Goal: Task Accomplishment & Management: Manage account settings

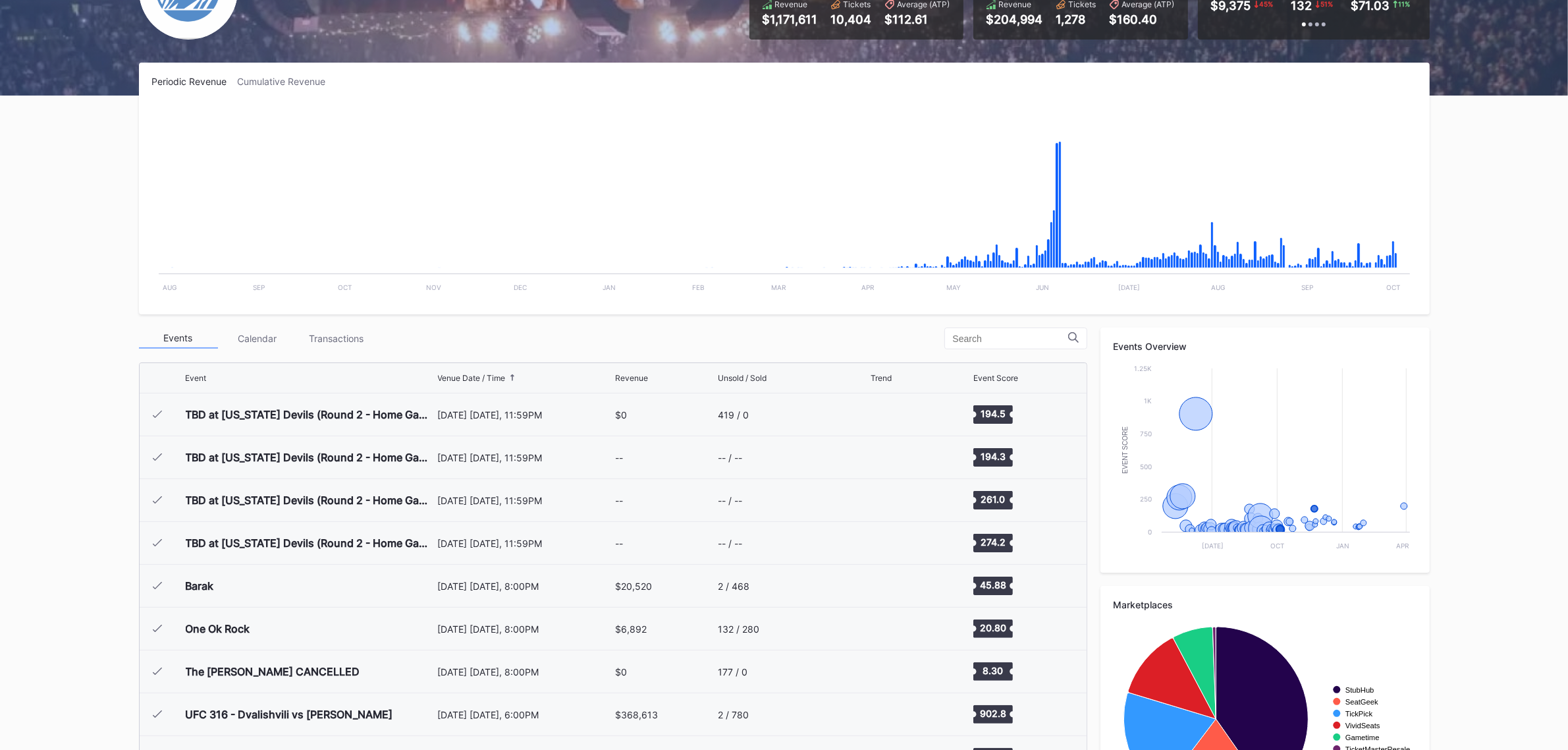
scroll to position [2270, 0]
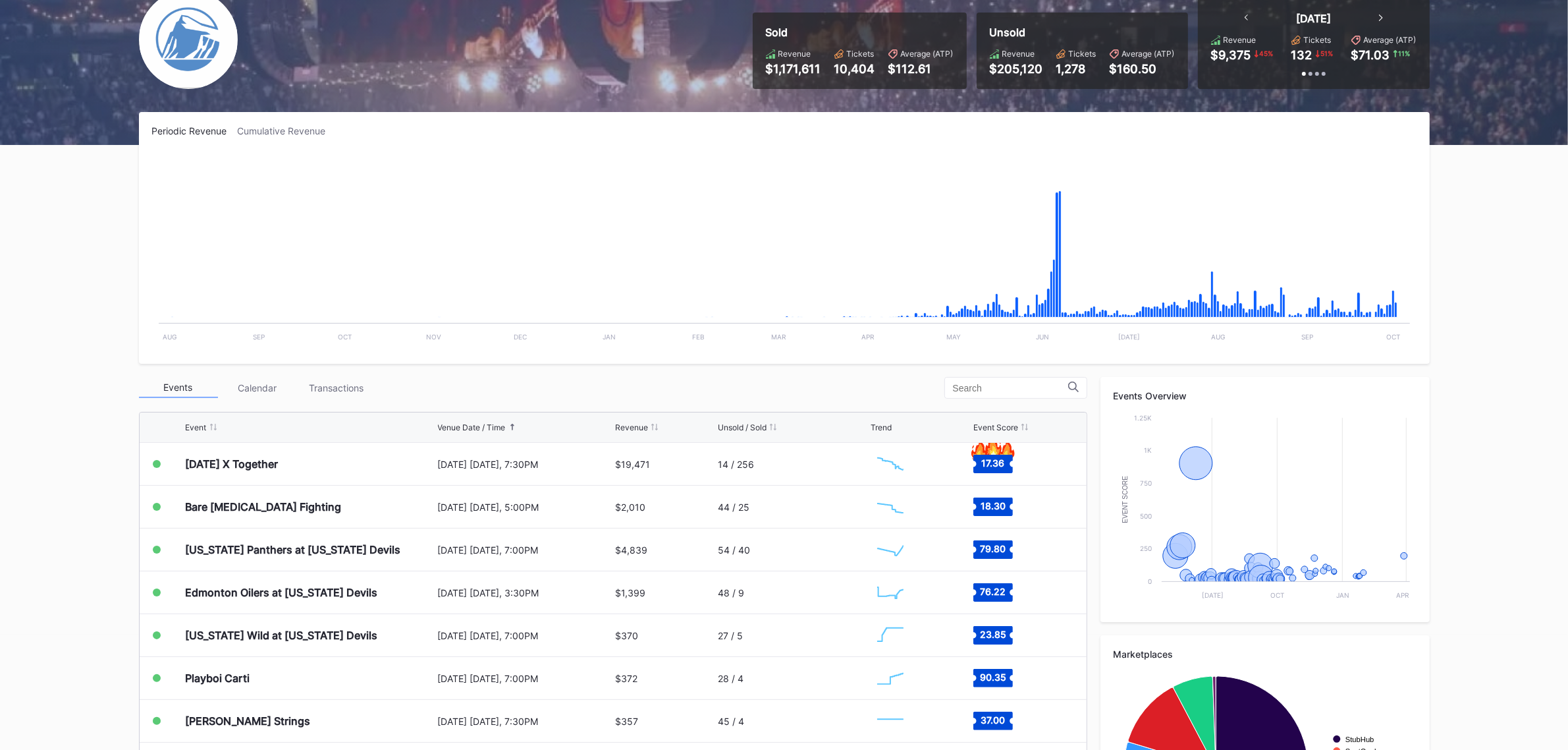
scroll to position [165, 0]
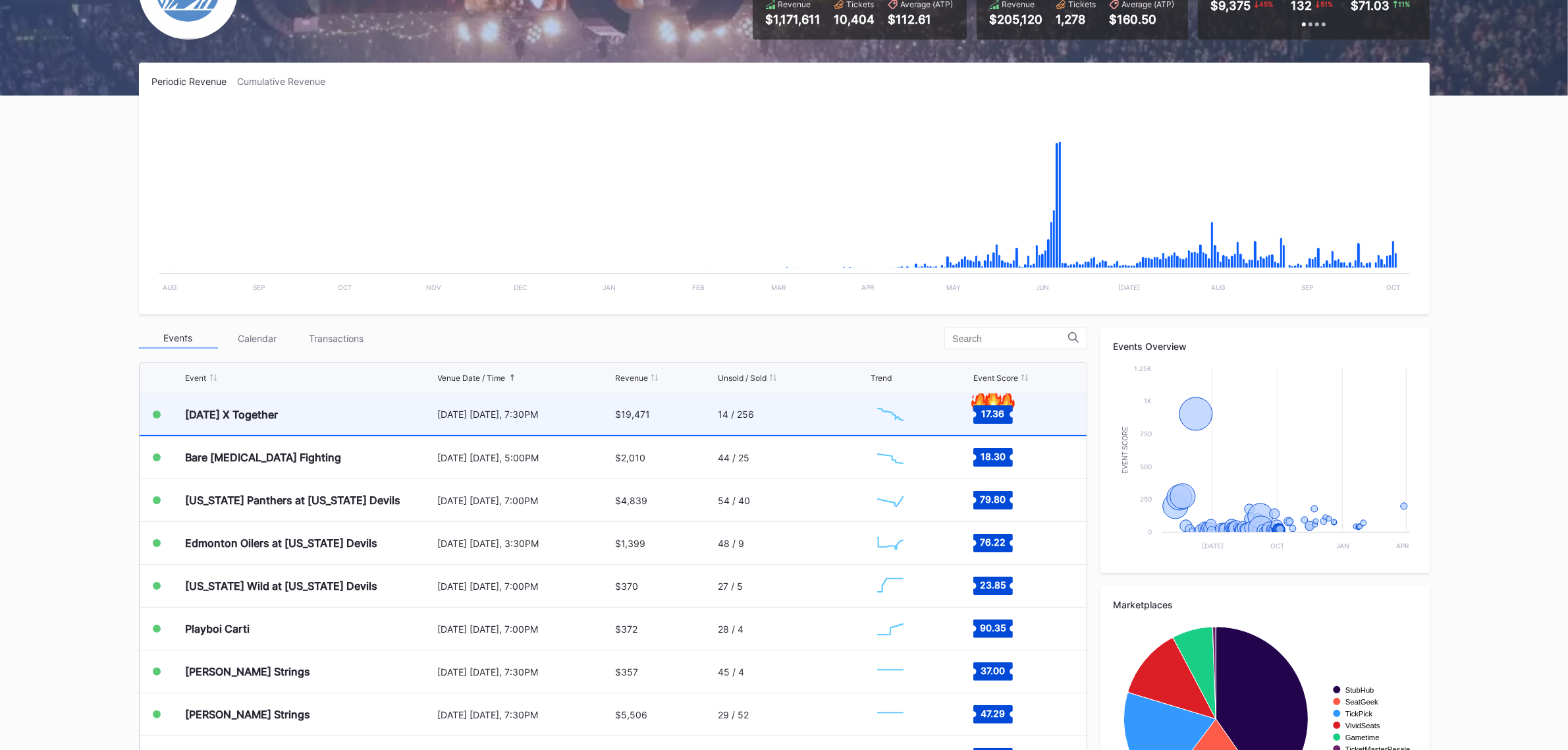
click at [634, 403] on div "$19,471" at bounding box center [665, 414] width 100 height 41
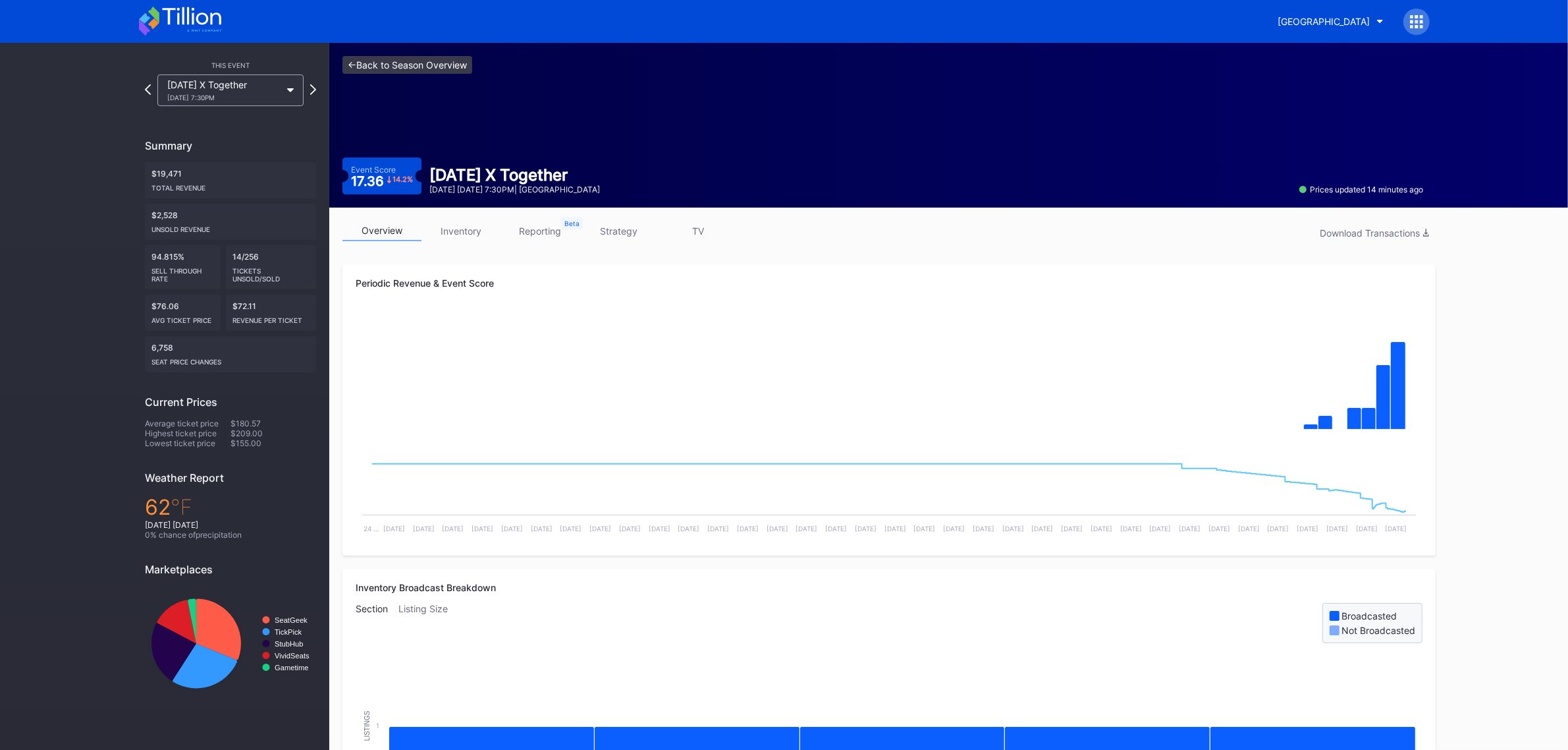
click at [400, 56] on link "<- Back to Season Overview" at bounding box center [407, 64] width 129 height 18
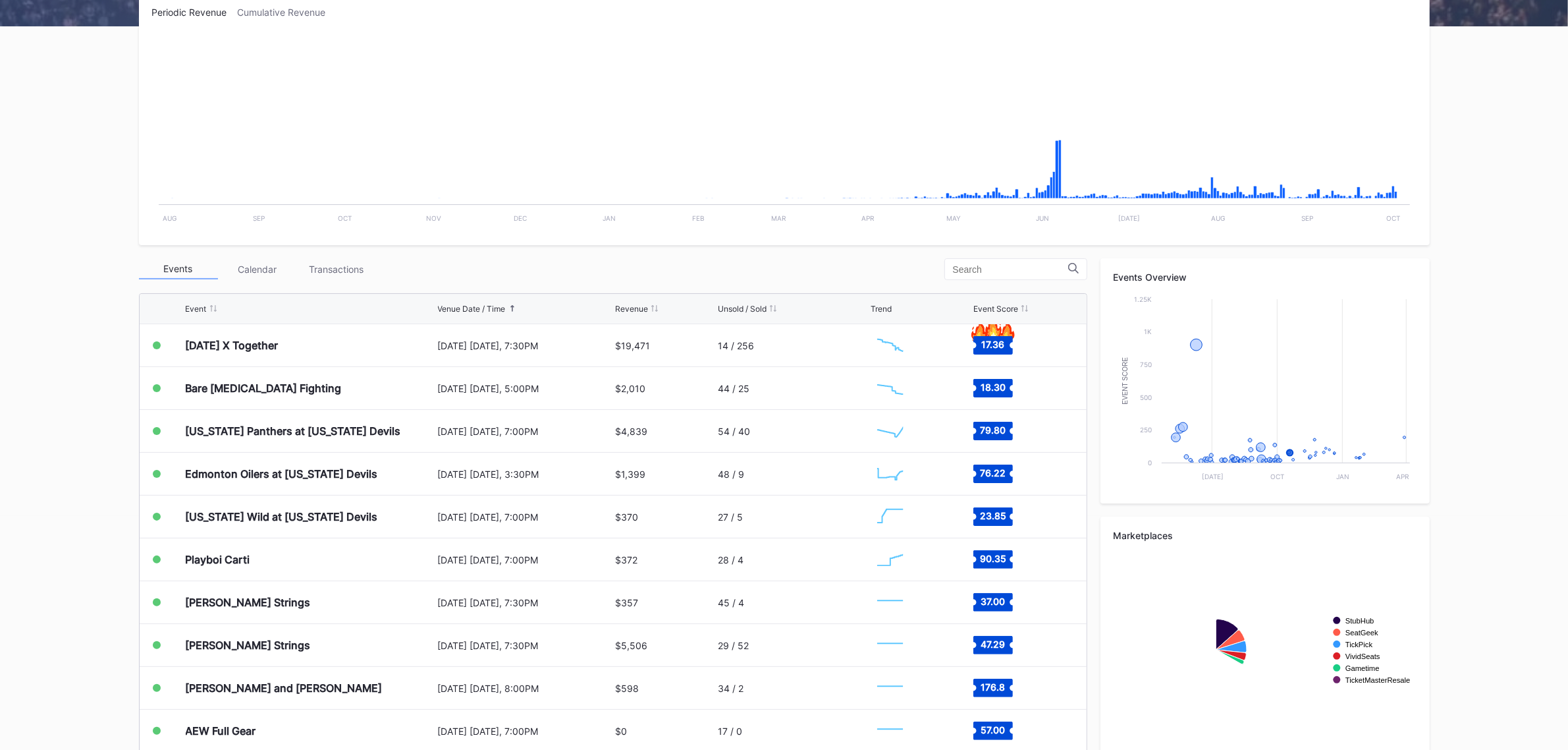
scroll to position [247, 0]
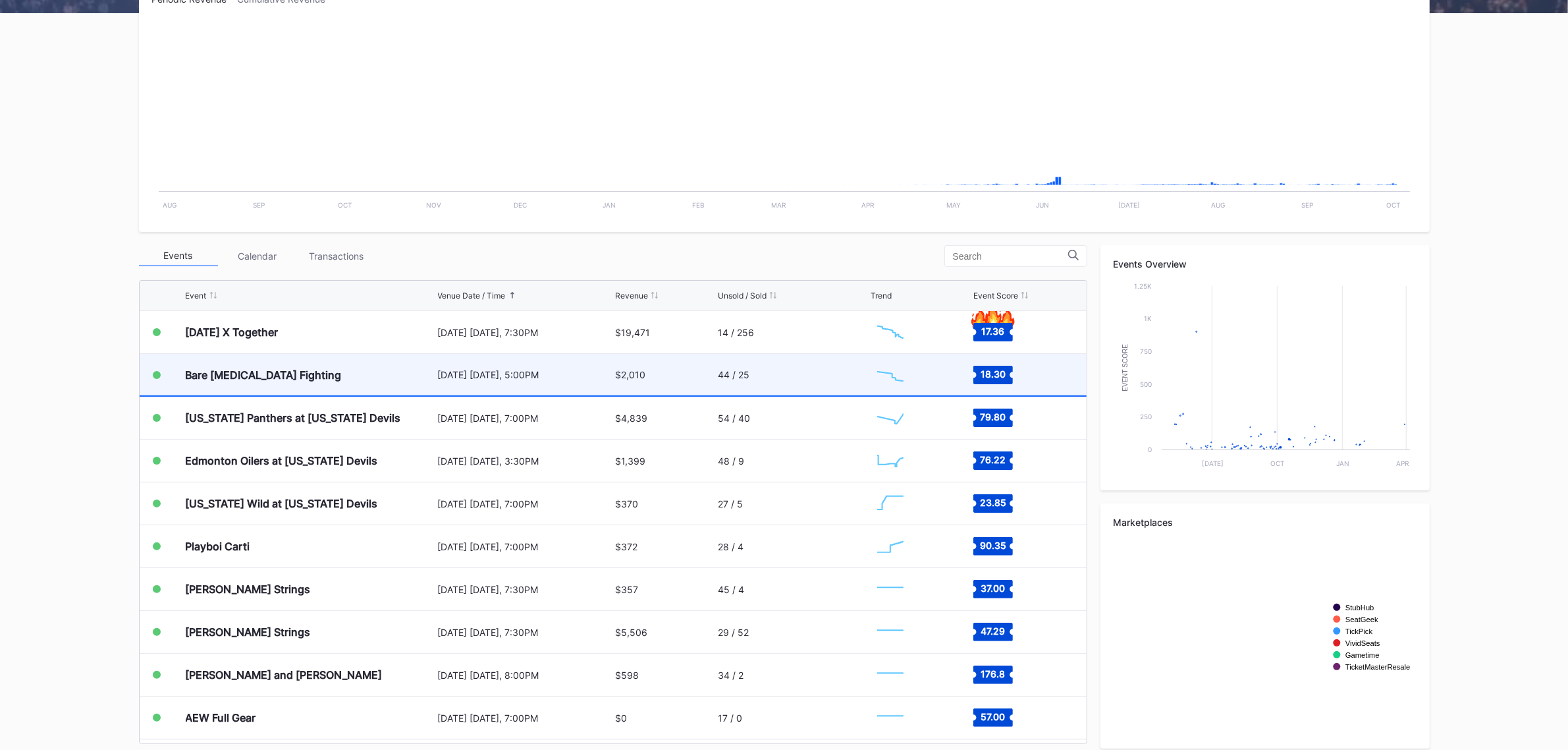
click at [622, 376] on div "$2,010" at bounding box center [630, 374] width 30 height 11
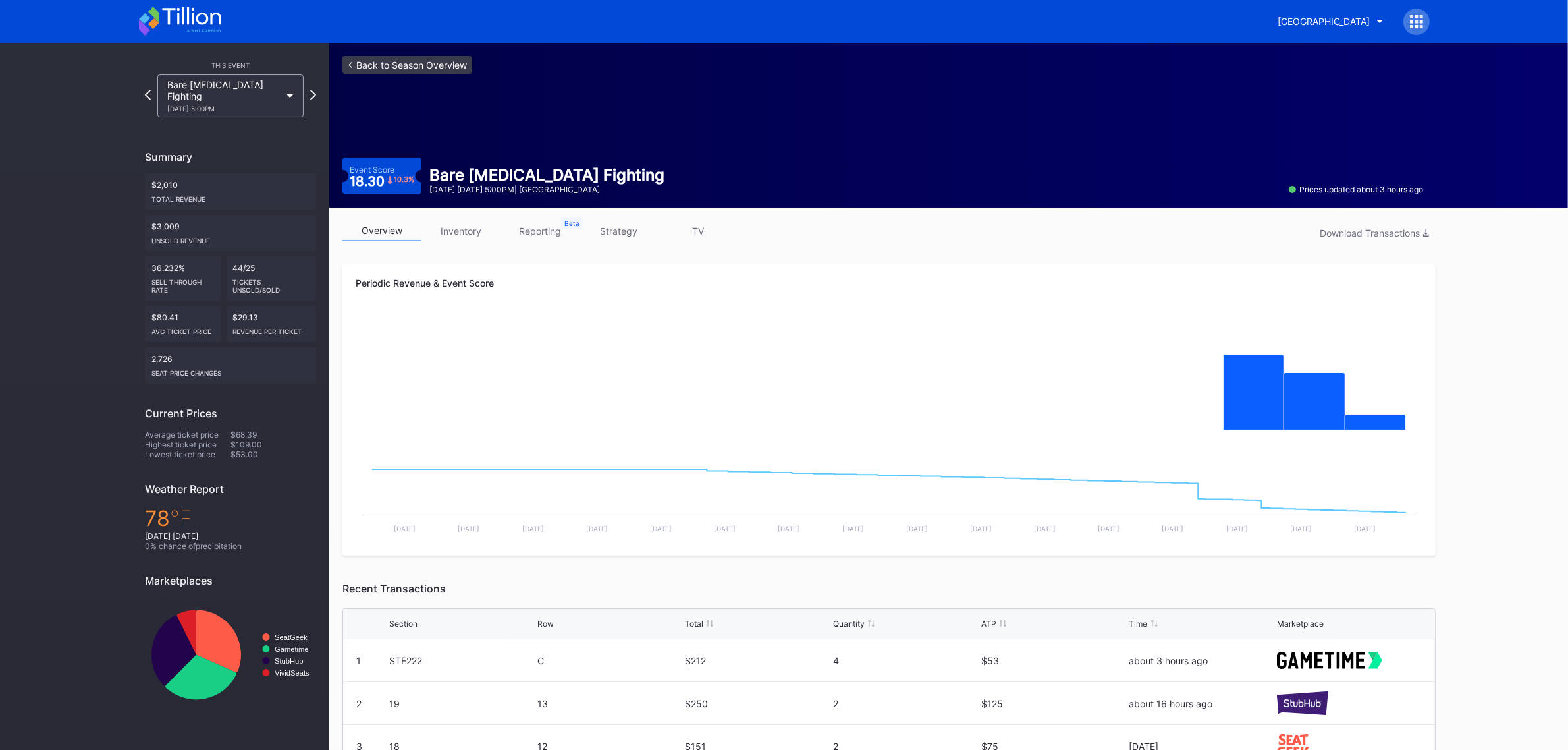
click at [374, 63] on link "<- Back to Season Overview" at bounding box center [407, 64] width 129 height 18
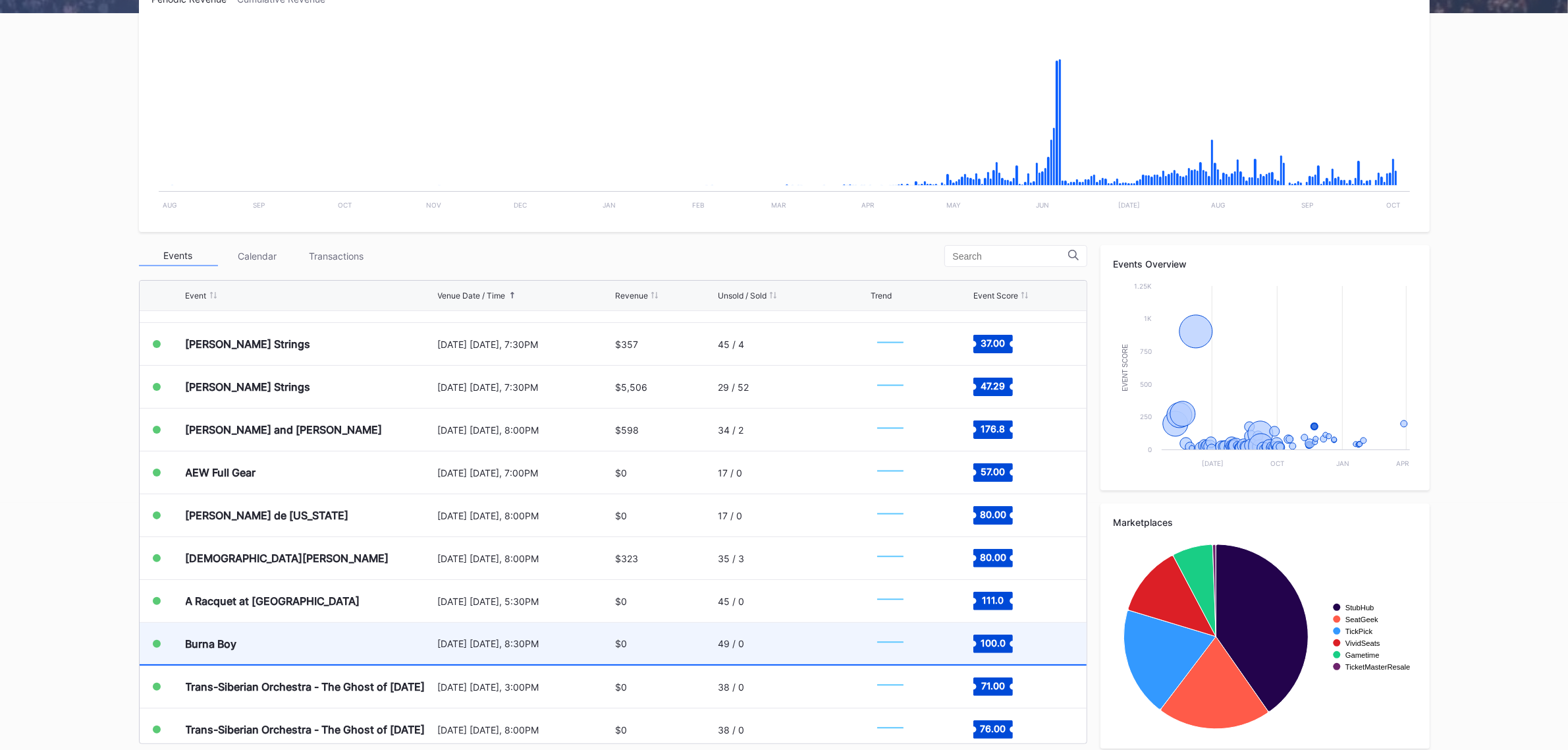
scroll to position [2516, 0]
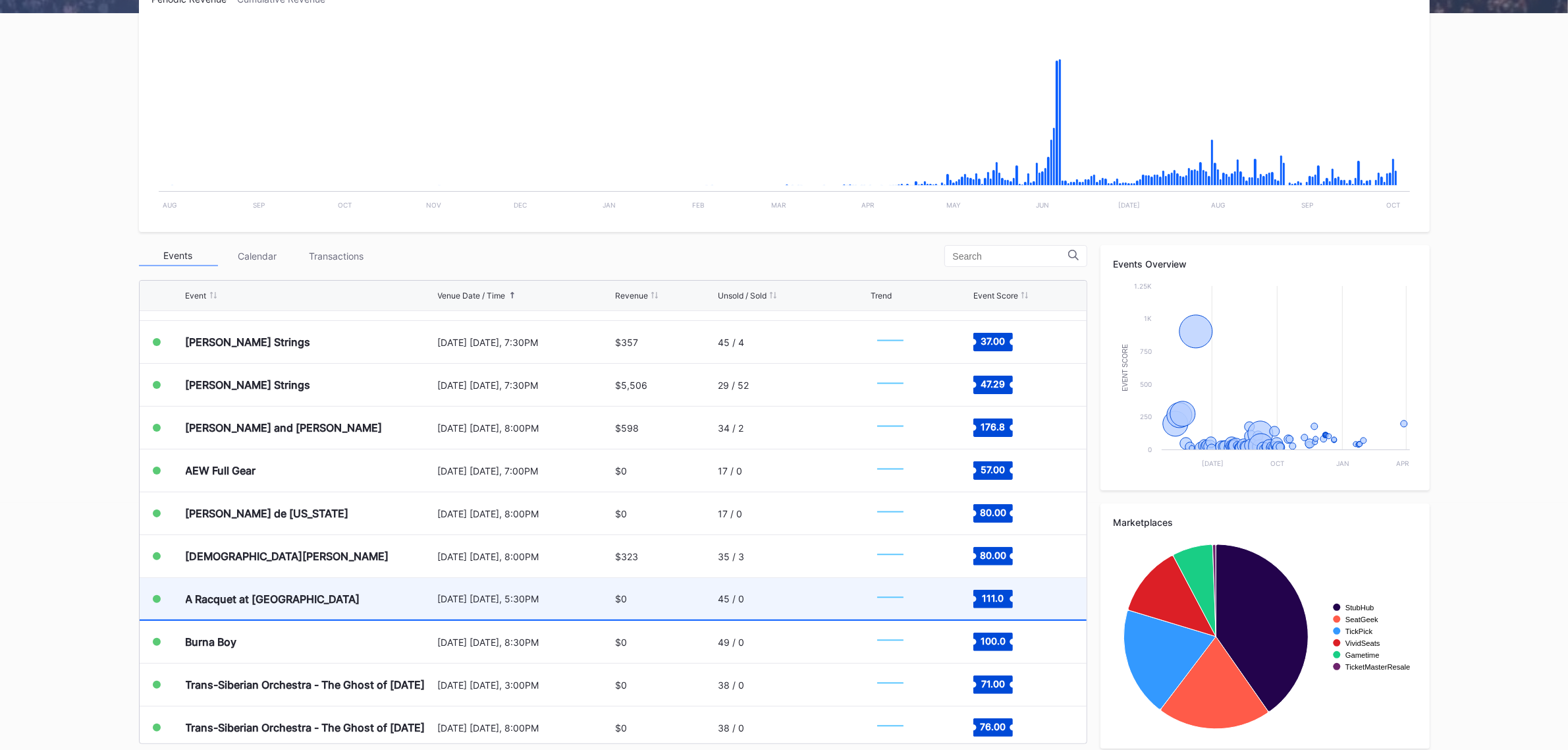
click at [343, 604] on div "A Racquet at [GEOGRAPHIC_DATA]" at bounding box center [310, 598] width 249 height 41
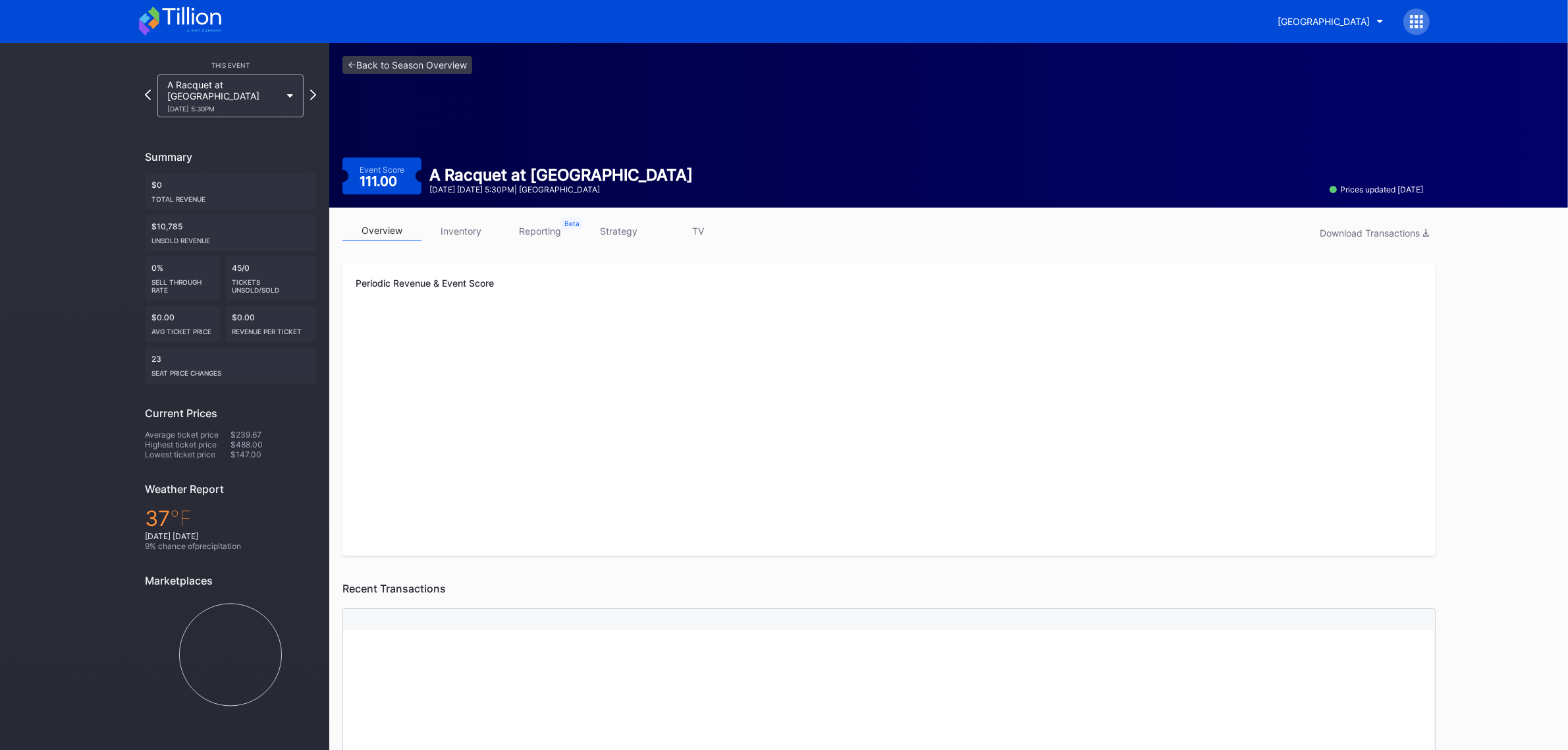
click at [465, 228] on link "inventory" at bounding box center [460, 231] width 79 height 20
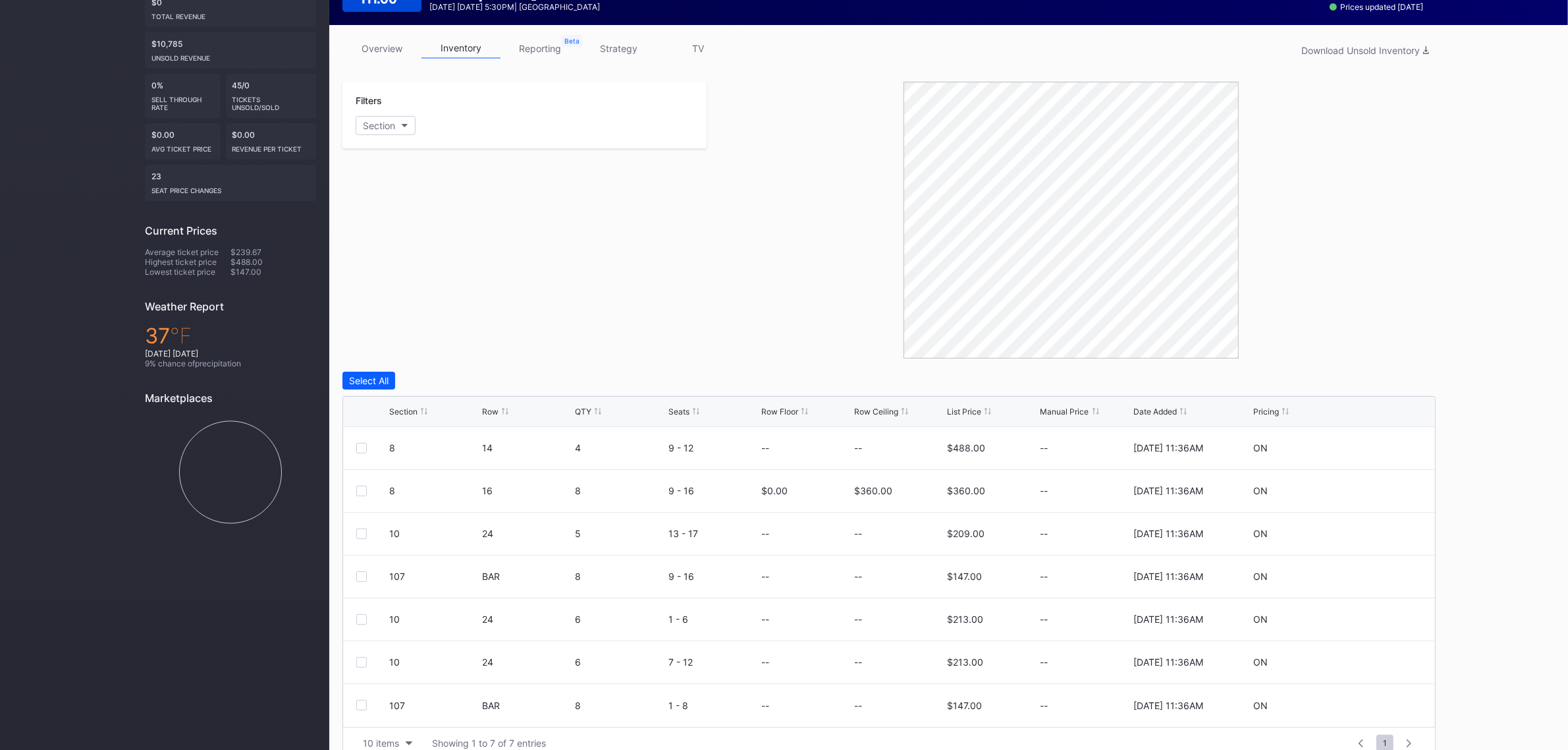
scroll to position [205, 0]
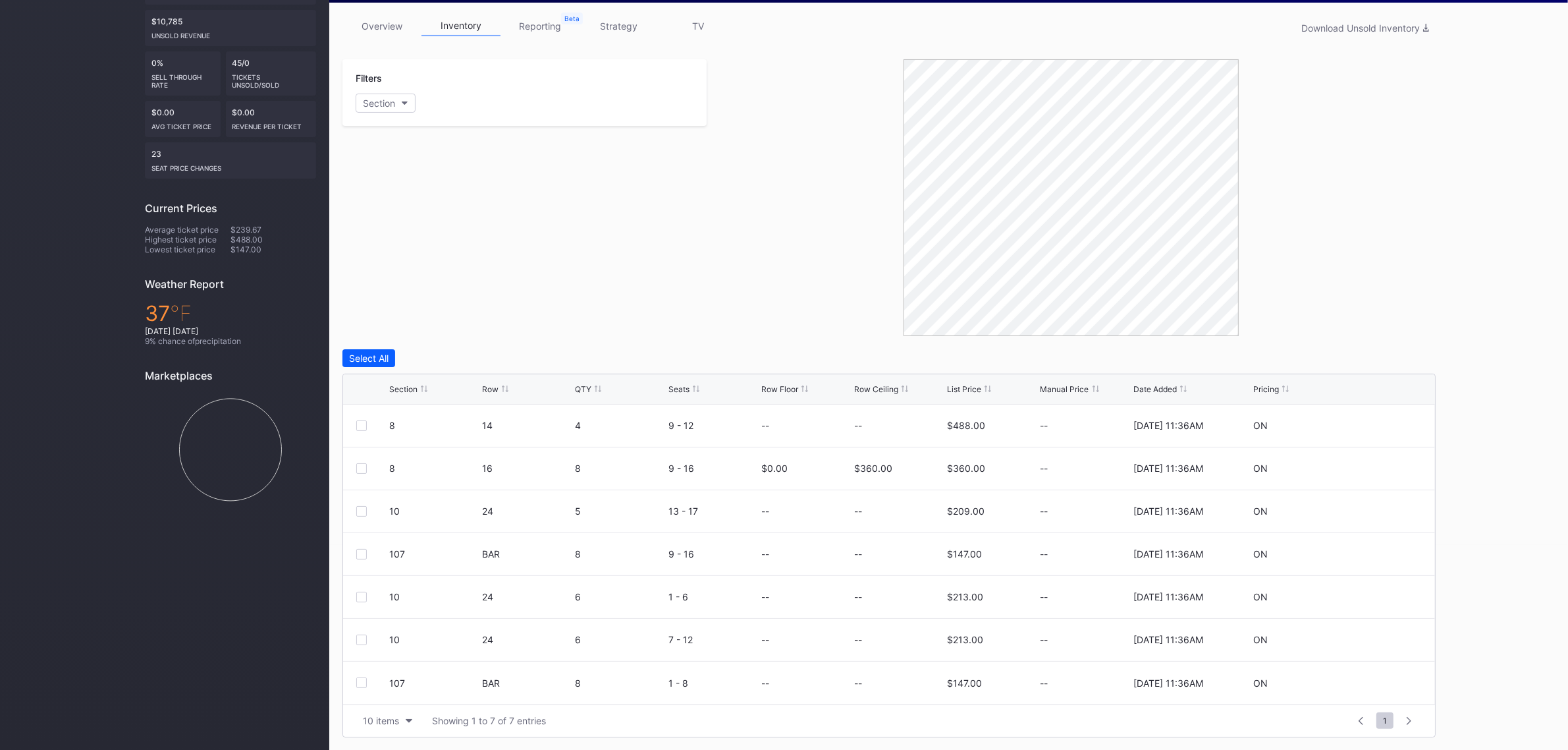
click at [412, 388] on div "Section" at bounding box center [403, 389] width 28 height 10
click at [1380, 466] on icon at bounding box center [1382, 468] width 10 height 10
click at [879, 477] on input "360" at bounding box center [899, 473] width 90 height 25
click at [876, 477] on input "360" at bounding box center [899, 473] width 90 height 25
drag, startPoint x: 935, startPoint y: 473, endPoint x: 695, endPoint y: 465, distance: 240.1
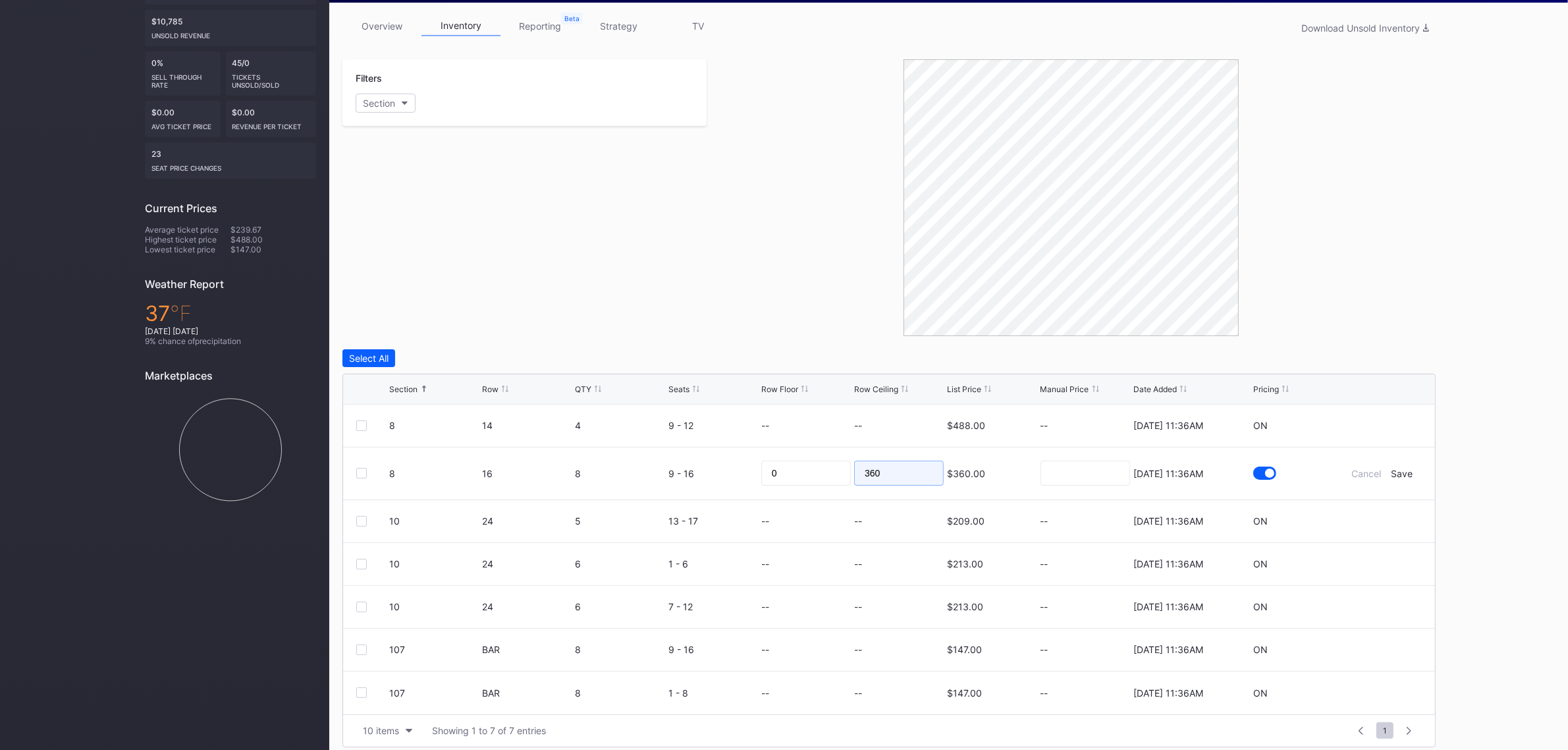
click at [695, 465] on form "8 16 8 9 - 16 0 360 $360.00 [DATE] 11:36AM Cancel Save" at bounding box center [905, 473] width 1032 height 52
type input "290"
click at [1404, 469] on div "Save" at bounding box center [1402, 473] width 22 height 11
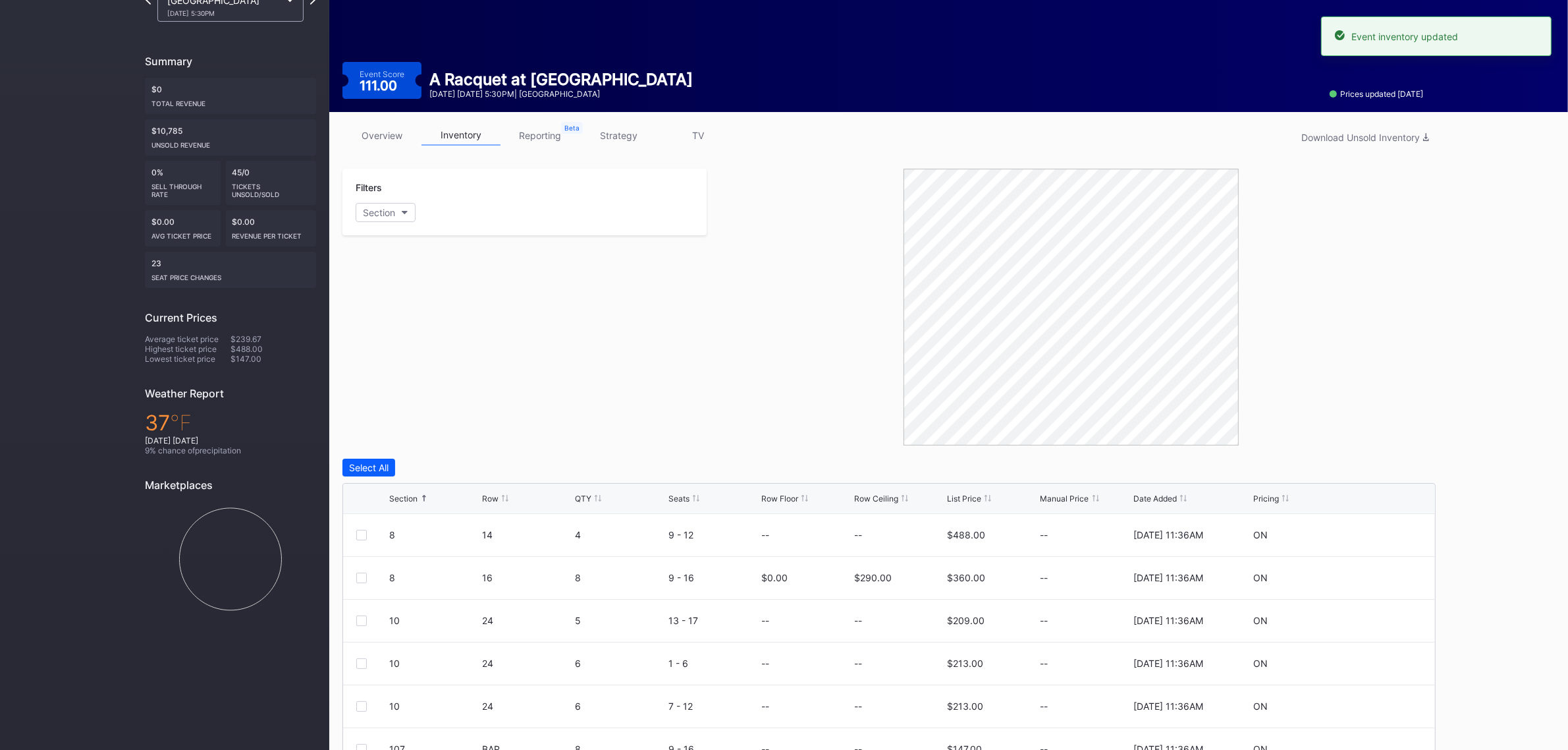
scroll to position [0, 0]
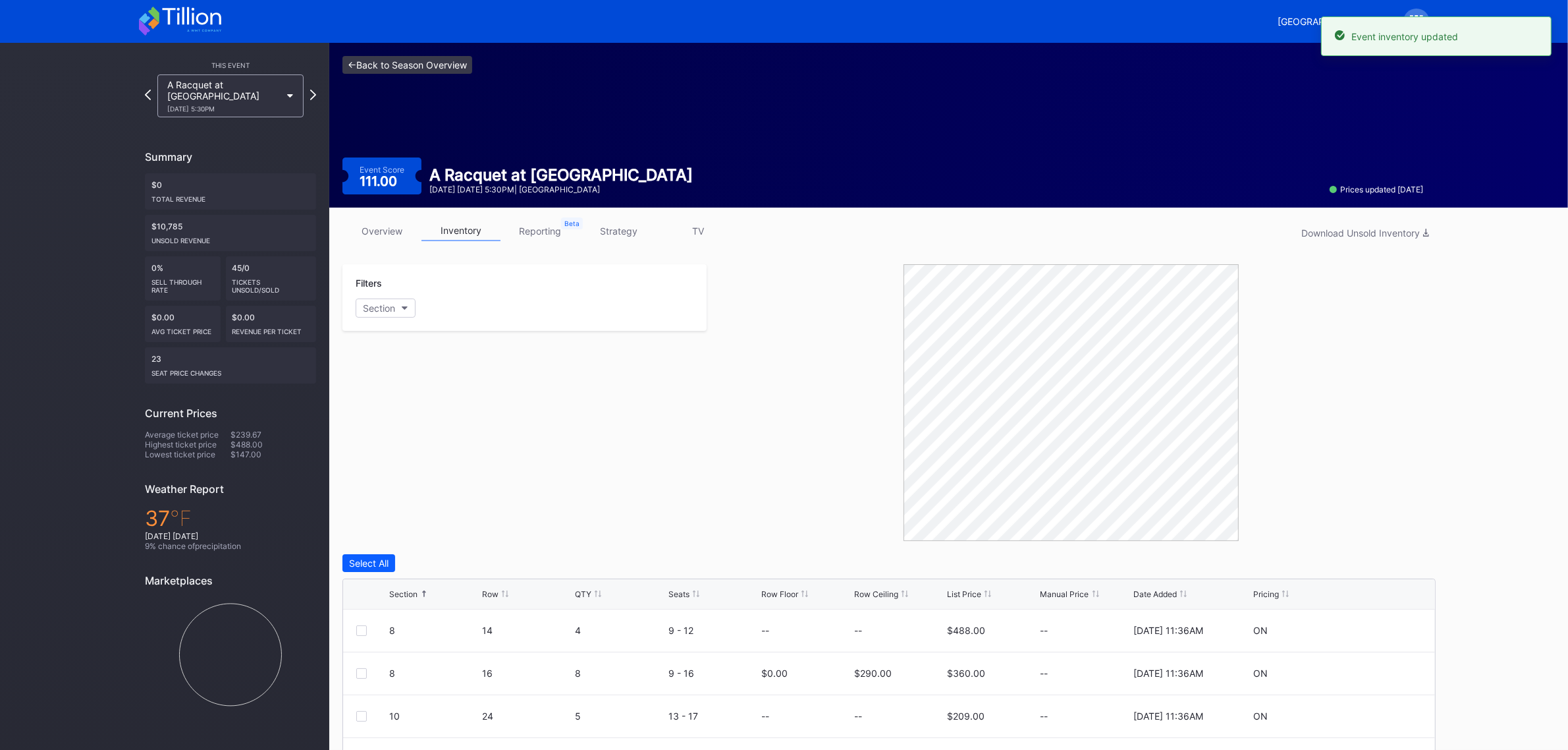
click at [424, 68] on link "<- Back to Season Overview" at bounding box center [407, 64] width 129 height 18
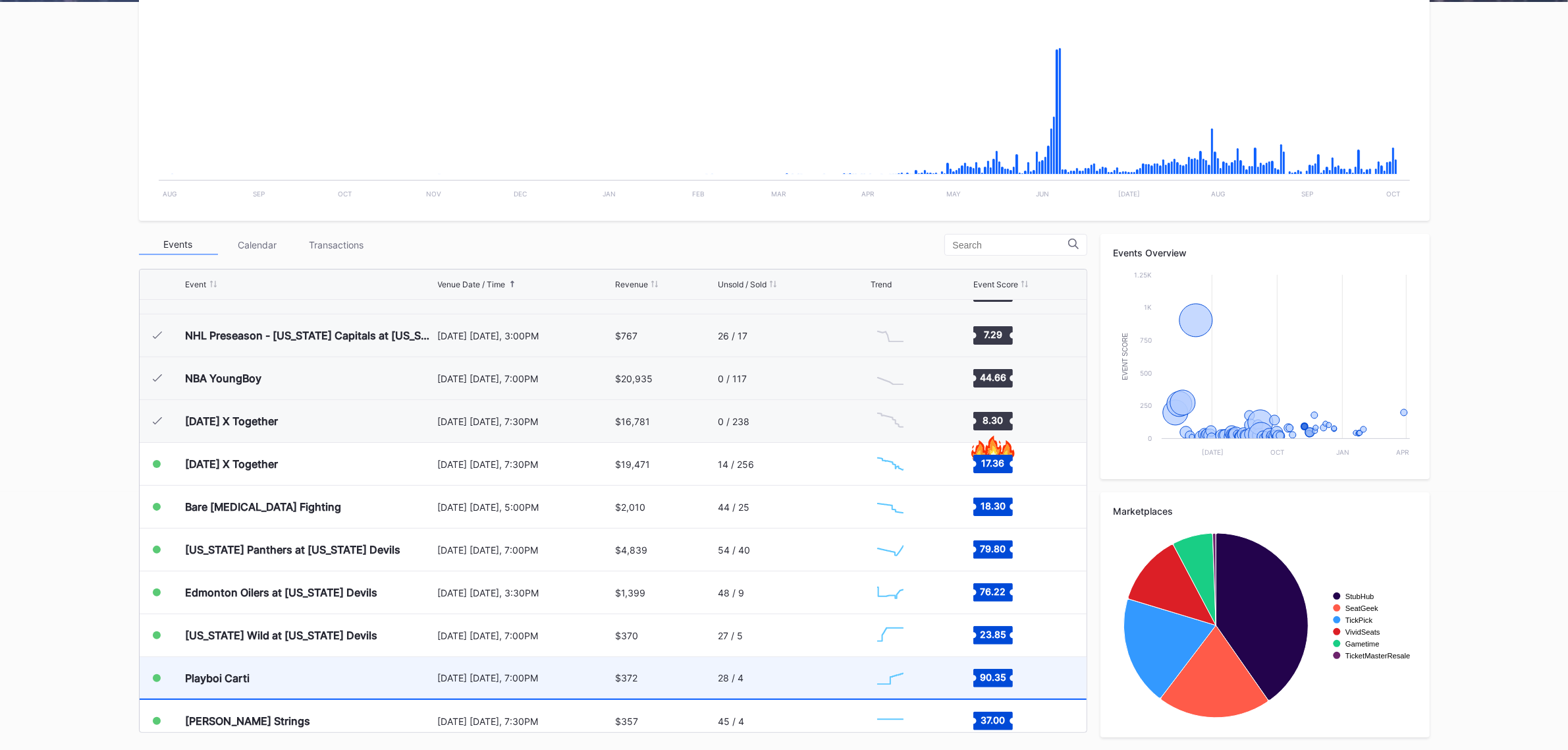
scroll to position [2209, 0]
